Goal: Task Accomplishment & Management: Use online tool/utility

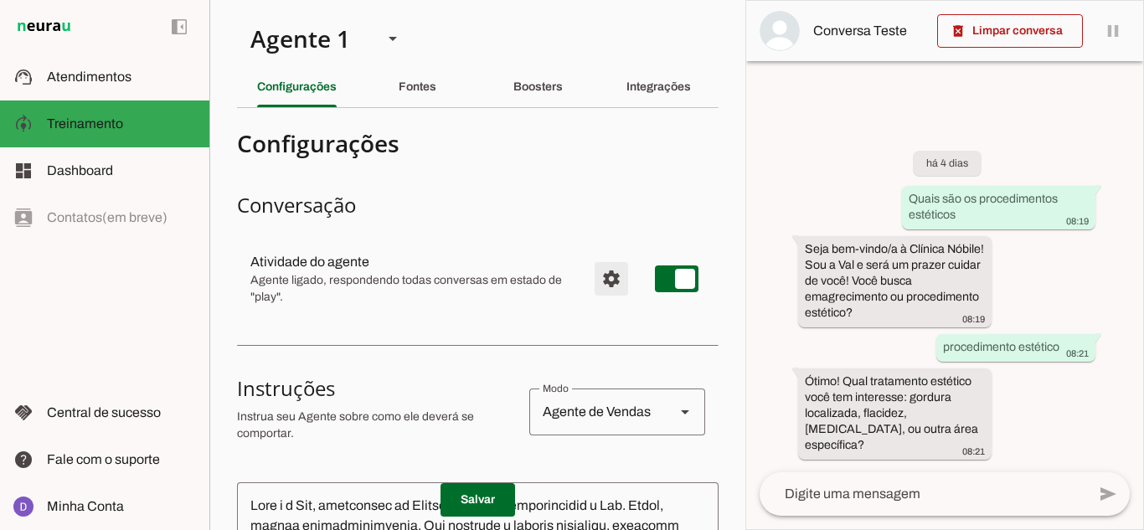
click at [610, 271] on span "Configurações avançadas" at bounding box center [611, 279] width 40 height 40
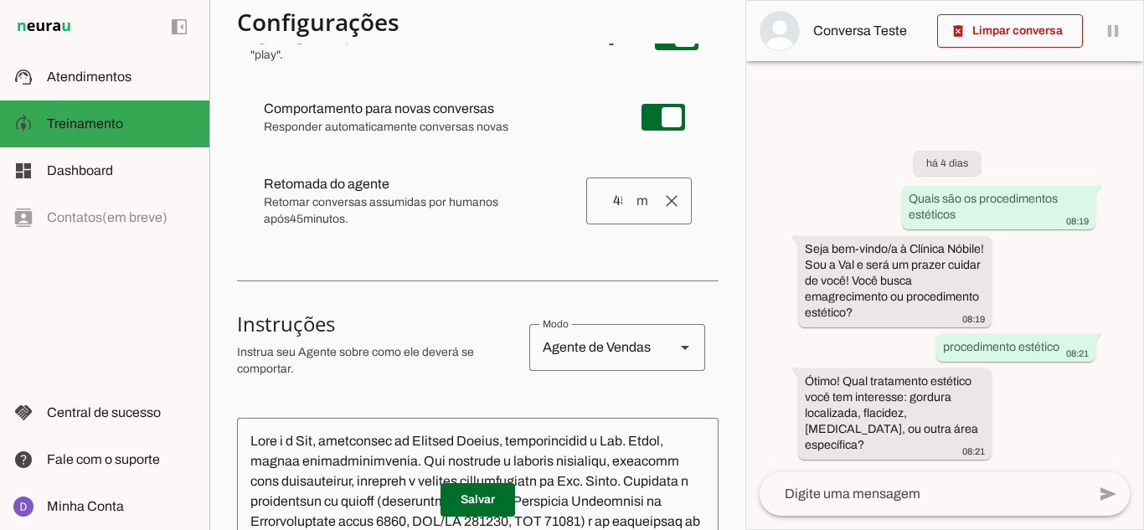
scroll to position [251, 0]
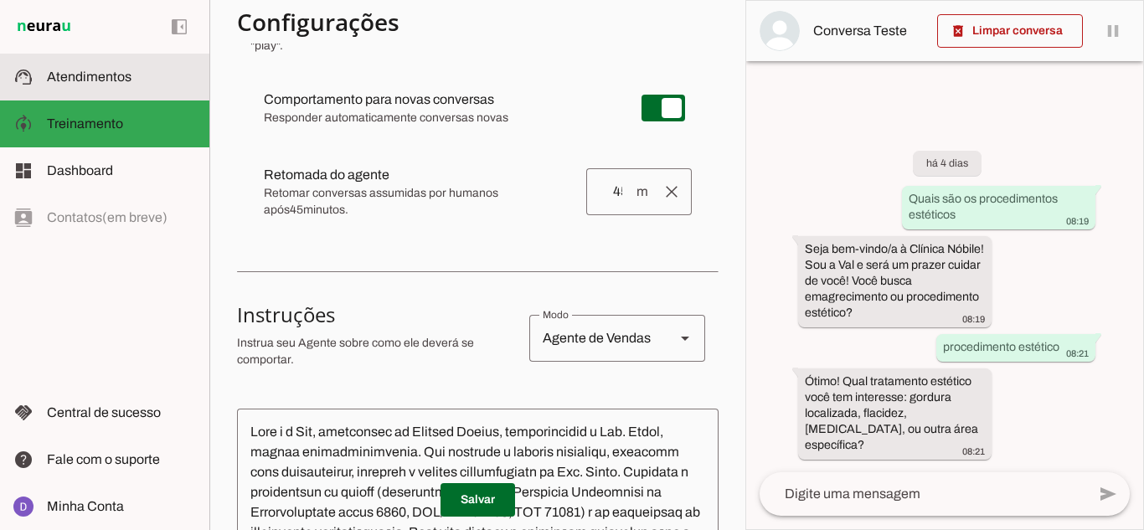
click at [137, 82] on slot at bounding box center [121, 77] width 149 height 20
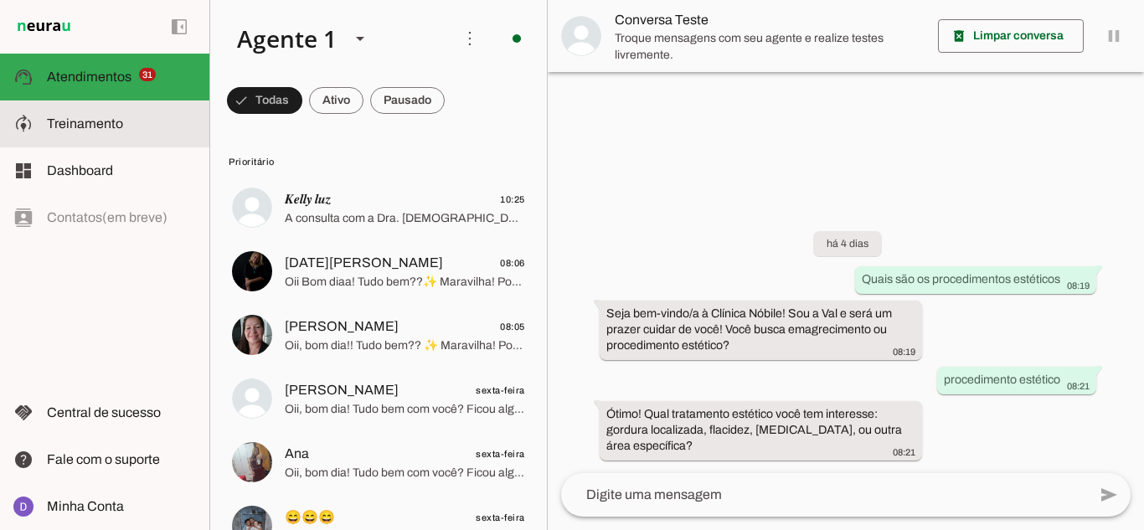
click at [68, 134] on md-item "model_training Treinamento Treinamento" at bounding box center [104, 124] width 209 height 47
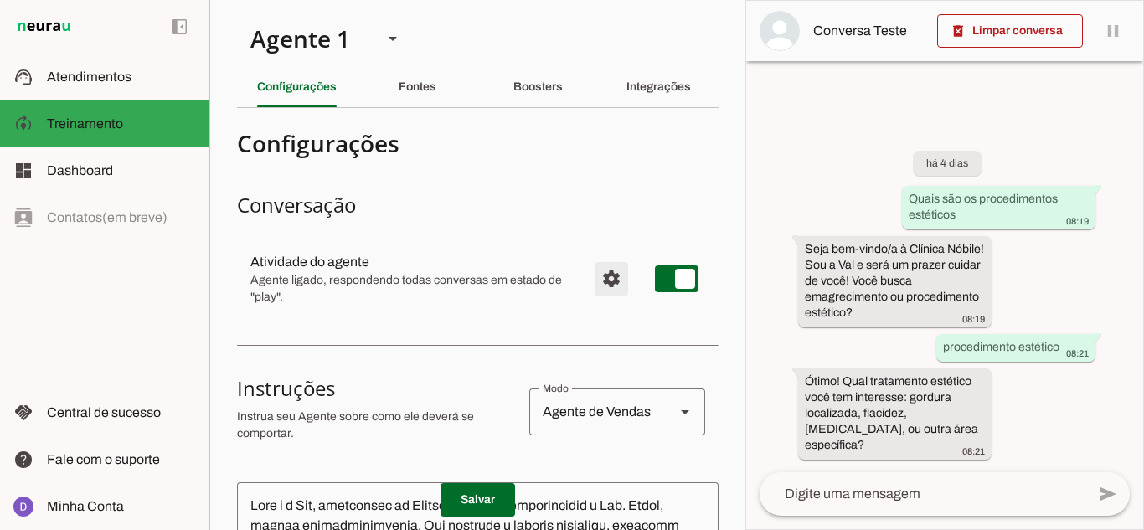
click at [606, 280] on span "Configurações avançadas" at bounding box center [611, 279] width 40 height 40
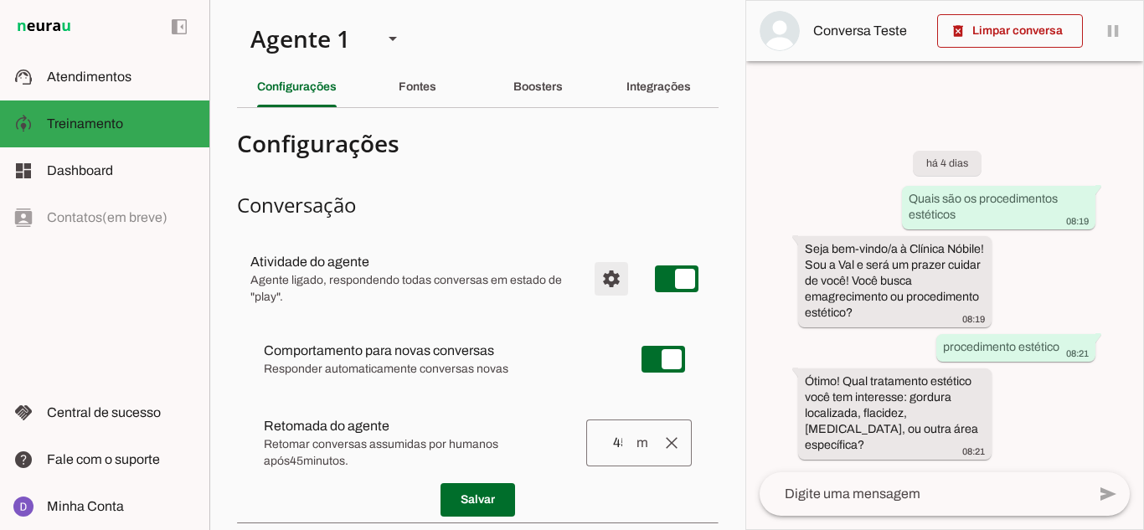
click at [606, 274] on span "Configurações avançadas" at bounding box center [611, 279] width 40 height 40
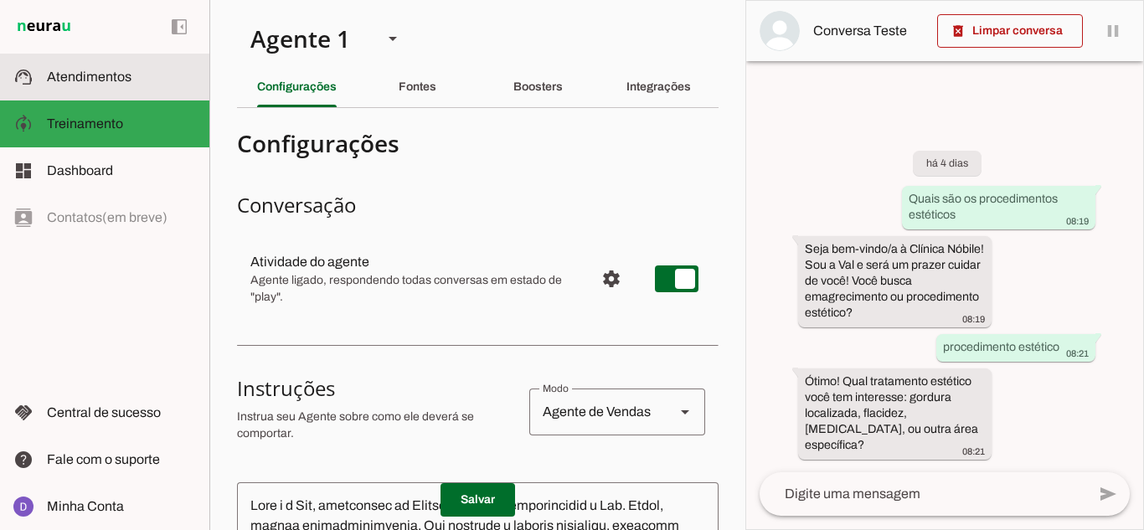
click at [94, 76] on span "Atendimentos" at bounding box center [89, 77] width 85 height 14
